Goal: Feedback & Contribution: Submit feedback/report problem

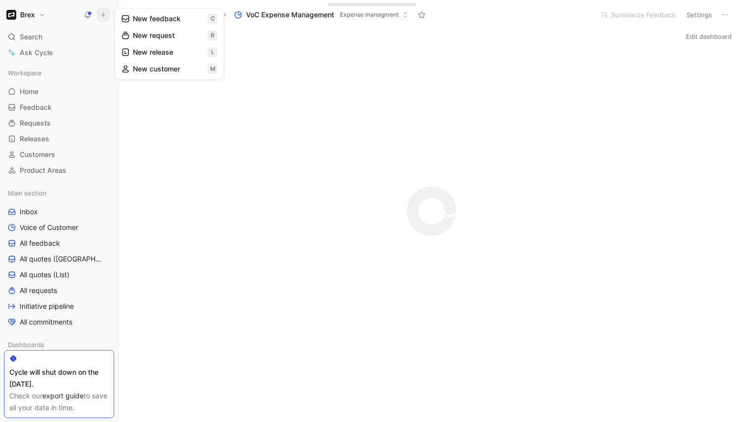
click at [144, 17] on button "New feedback c" at bounding box center [169, 18] width 105 height 17
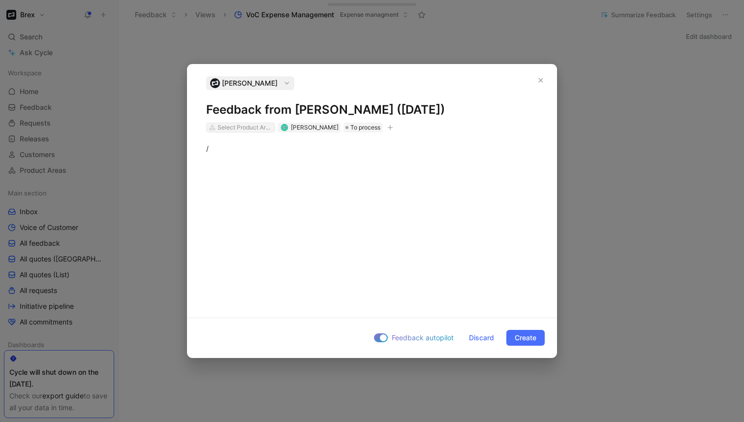
click at [252, 129] on div "Select Product Areas" at bounding box center [244, 127] width 55 height 10
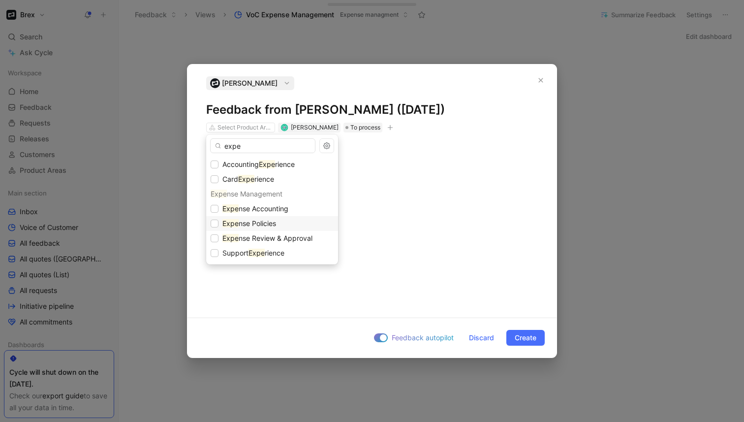
type input "expe"
click at [278, 223] on div "Expe nse Policies" at bounding box center [272, 223] width 123 height 12
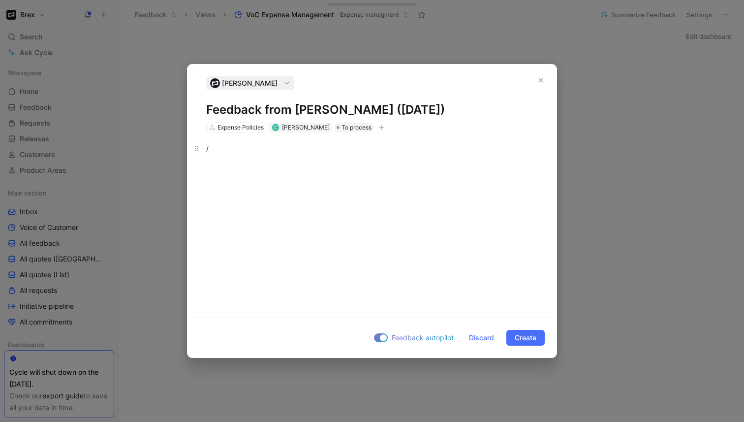
click at [336, 148] on div "/" at bounding box center [372, 148] width 332 height 10
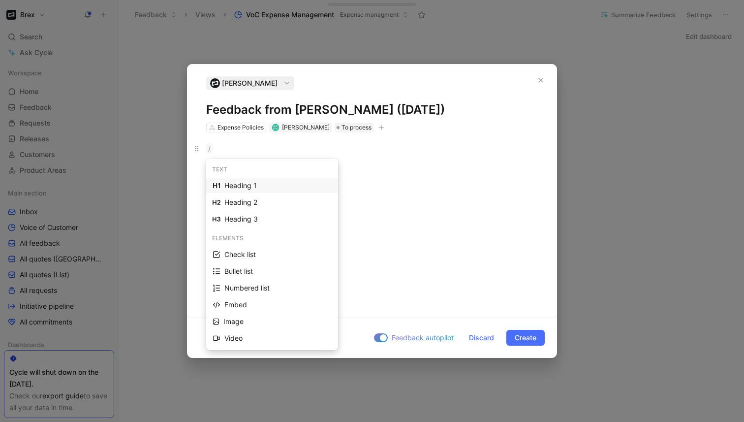
paste div
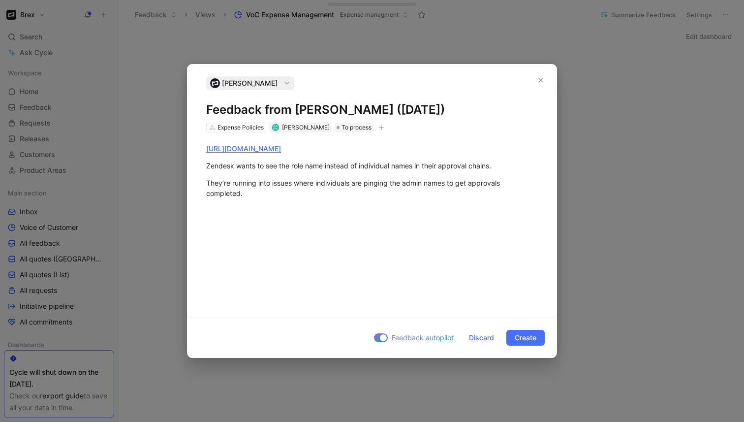
click at [378, 336] on div at bounding box center [381, 337] width 14 height 9
click at [0, 0] on input "Feedback autopilot" at bounding box center [0, 0] width 0 height 0
click at [526, 338] on span "Create" at bounding box center [526, 338] width 22 height 12
